Goal: Use online tool/utility: Utilize a website feature to perform a specific function

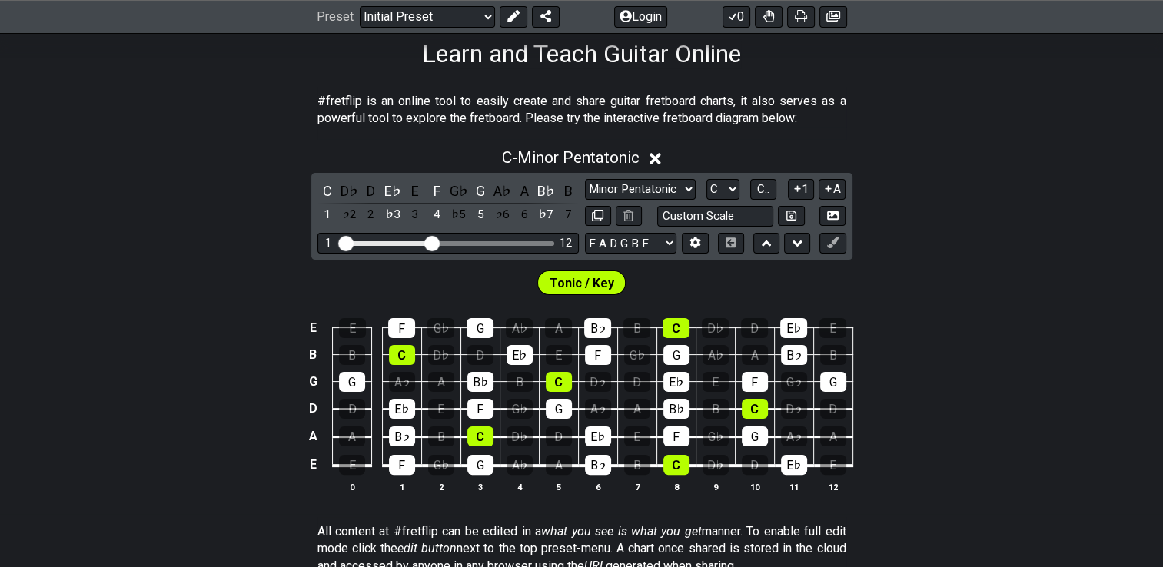
scroll to position [261, 0]
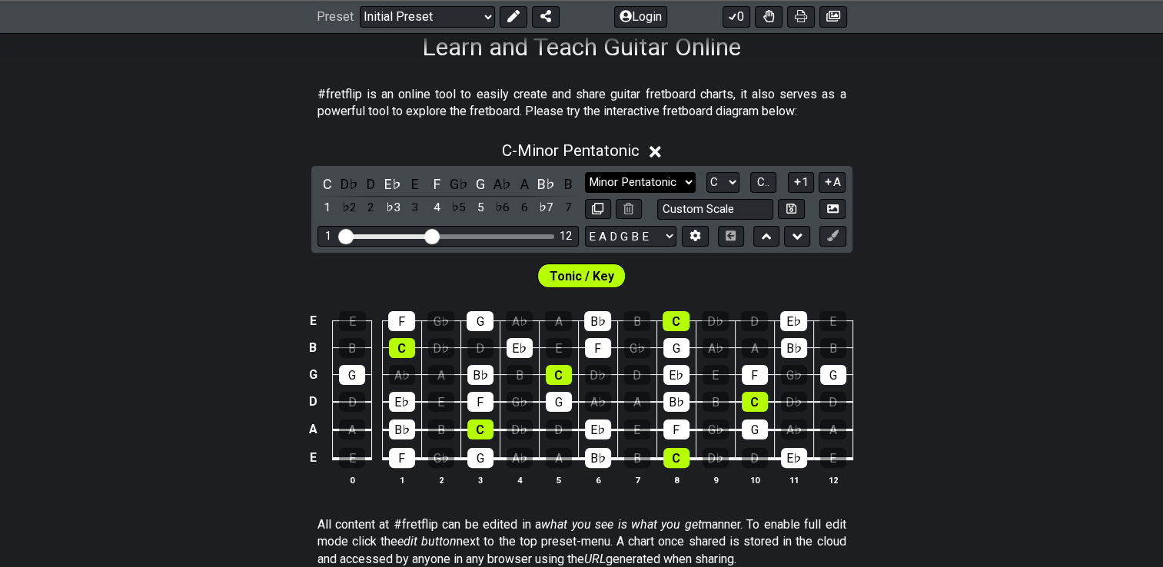
click at [444, 177] on select "Minor Pentatonic Click to edit Minor Pentatonic Major Pentatonic Minor Blues Ma…" at bounding box center [640, 182] width 111 height 21
click at [444, 172] on select "Minor Pentatonic Click to edit Minor Pentatonic Major Pentatonic Minor Blues Ma…" at bounding box center [640, 182] width 111 height 21
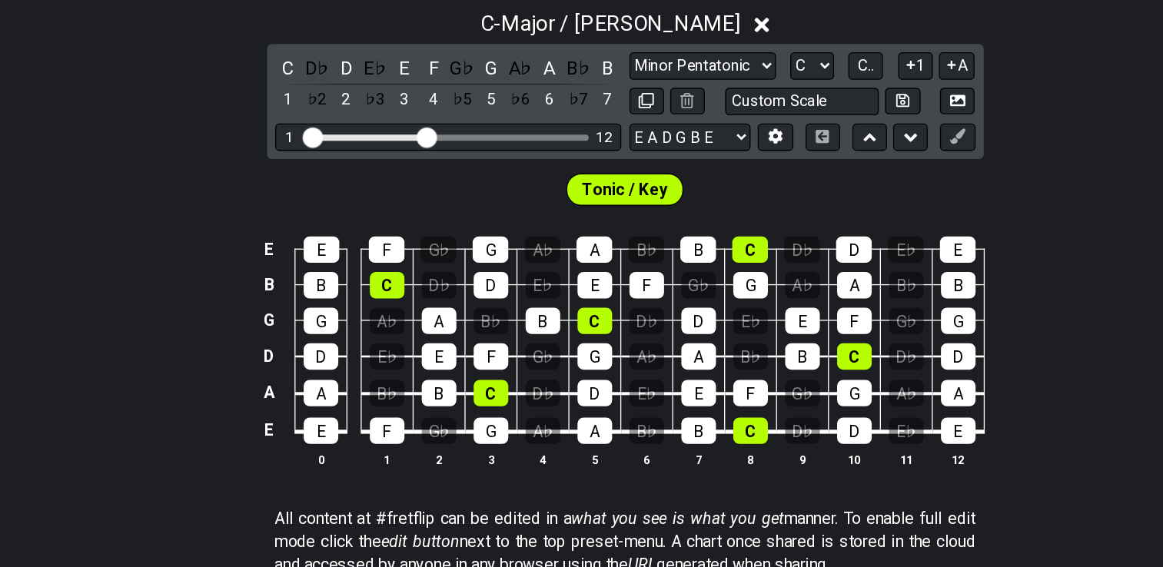
scroll to position [260, 0]
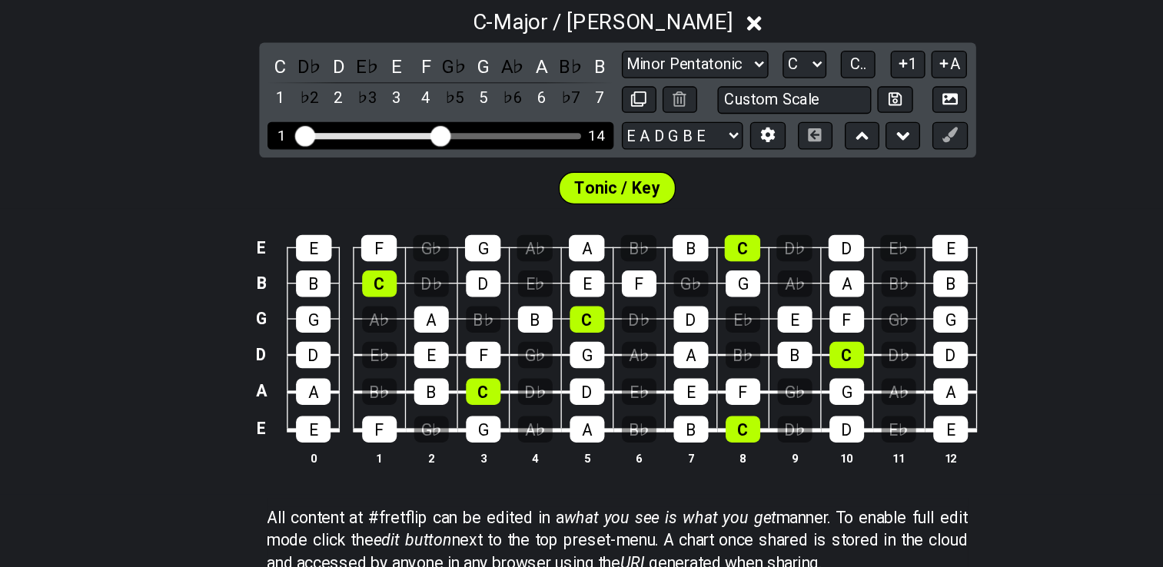
drag, startPoint x: 436, startPoint y: 236, endPoint x: 450, endPoint y: 234, distance: 13.9
click at [444, 237] on input "Visible fret range" at bounding box center [448, 237] width 218 height 0
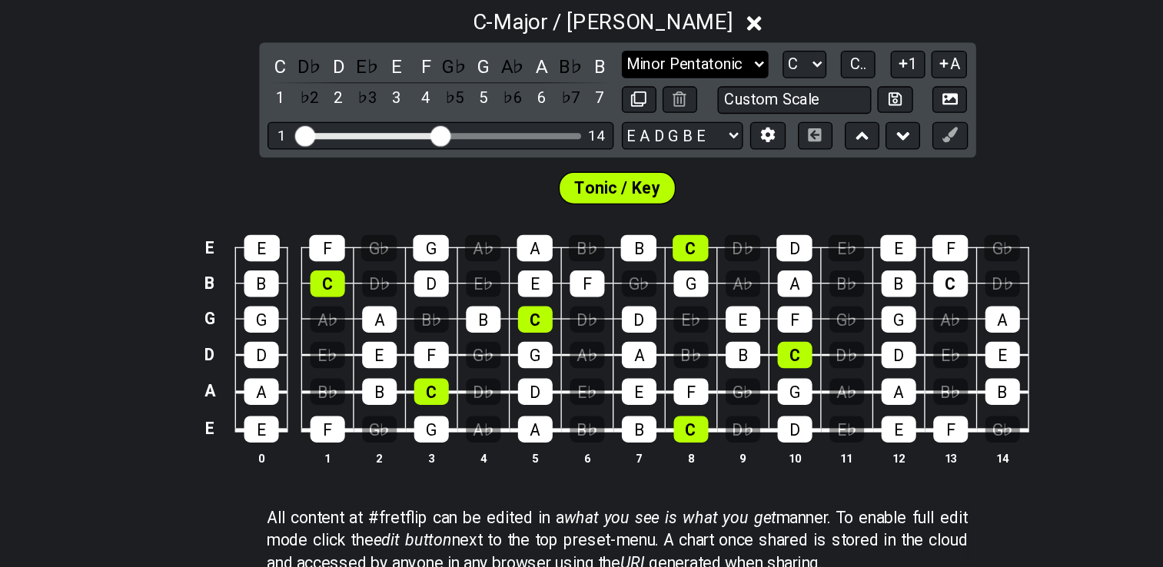
click at [444, 182] on select "Minor Pentatonic Click to edit Minor Pentatonic Major Pentatonic Minor Blues Ma…" at bounding box center [640, 184] width 111 height 21
click at [444, 174] on select "Minor Pentatonic Click to edit Minor Pentatonic Major Pentatonic Minor Blues Ma…" at bounding box center [640, 184] width 111 height 21
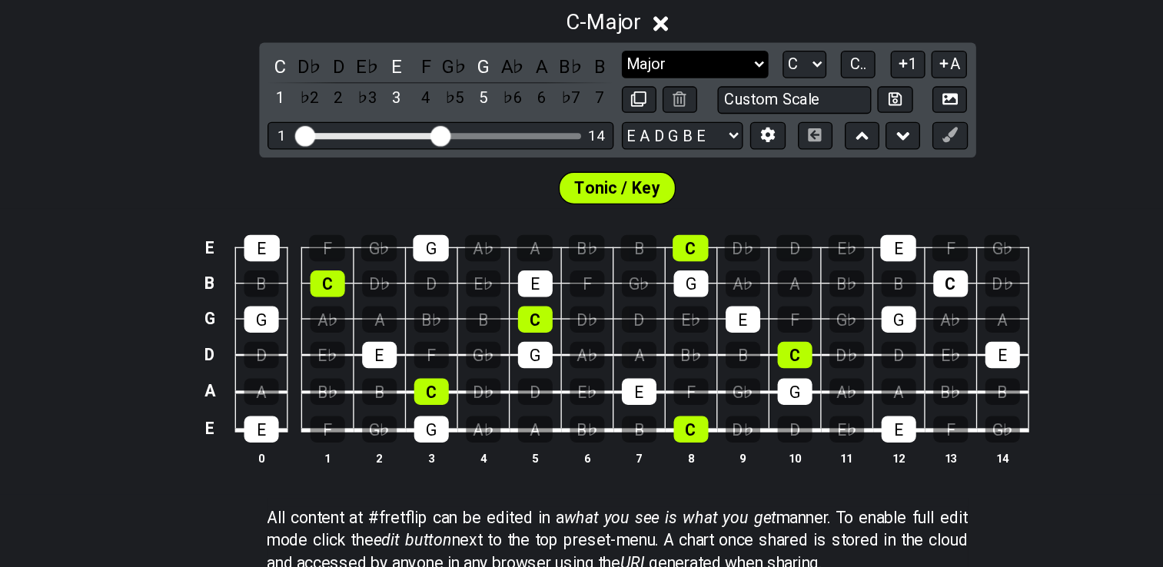
click at [444, 178] on select "Minor Pentatonic Click to edit Minor Pentatonic Major Pentatonic Minor Blues Ma…" at bounding box center [640, 184] width 111 height 21
select select "Major / [PERSON_NAME]"
click at [444, 174] on select "Minor Pentatonic Click to edit Minor Pentatonic Major Pentatonic Minor Blues Ma…" at bounding box center [640, 184] width 111 height 21
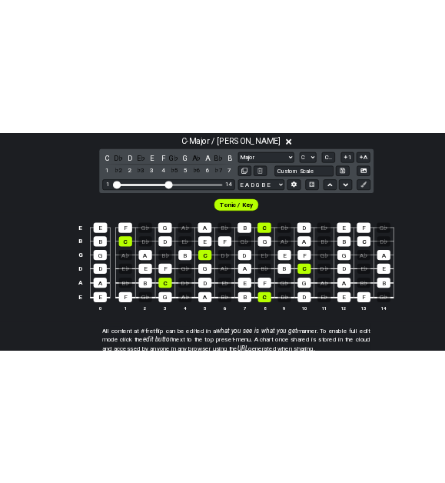
scroll to position [274, 4]
